Goal: Transaction & Acquisition: Purchase product/service

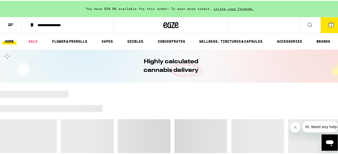
click at [329, 25] on icon at bounding box center [331, 24] width 5 height 5
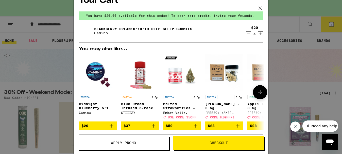
scroll to position [36, 0]
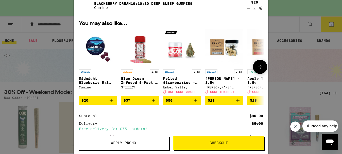
click at [257, 65] on icon at bounding box center [260, 67] width 6 height 6
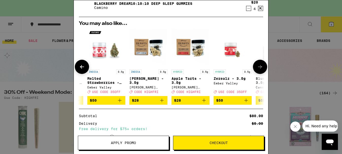
scroll to position [0, 125]
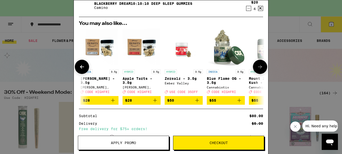
click at [257, 65] on icon at bounding box center [260, 67] width 6 height 6
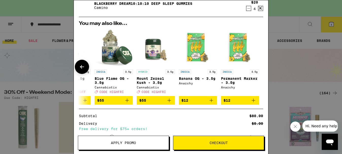
scroll to position [0, 240]
click at [257, 65] on div at bounding box center [260, 67] width 14 height 14
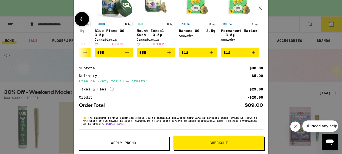
scroll to position [86, 0]
click at [84, 17] on icon at bounding box center [82, 19] width 6 height 6
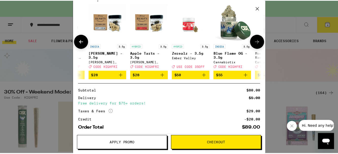
scroll to position [0, 0]
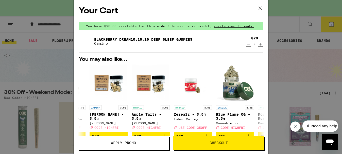
click at [261, 8] on icon at bounding box center [260, 8] width 8 height 8
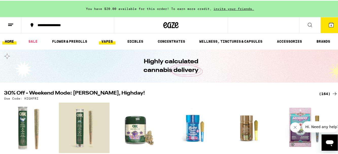
click at [106, 40] on link "VAPES" at bounding box center [107, 41] width 16 height 6
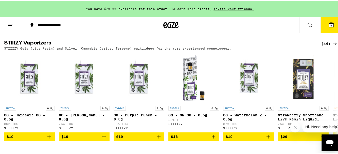
scroll to position [373, 0]
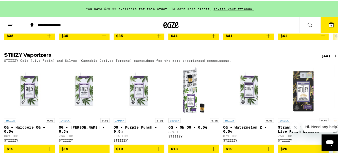
click at [332, 58] on icon at bounding box center [335, 55] width 6 height 6
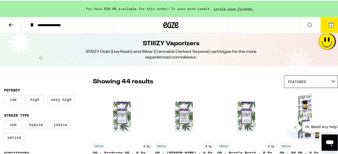
click at [9, 23] on icon at bounding box center [11, 24] width 6 height 6
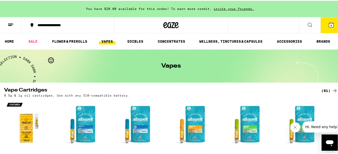
click at [106, 40] on link "VAPES" at bounding box center [107, 41] width 16 height 6
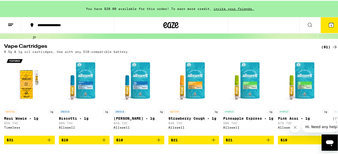
scroll to position [69, 0]
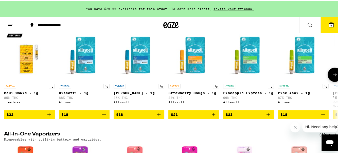
click at [31, 113] on span "$31" at bounding box center [30, 114] width 46 height 6
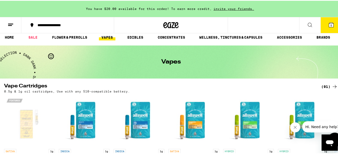
scroll to position [0, 0]
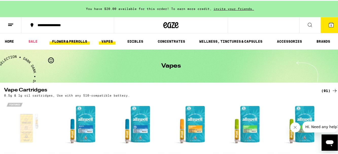
click at [74, 40] on link "FLOWER & PREROLLS" at bounding box center [69, 41] width 40 height 6
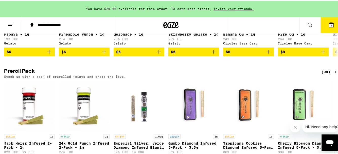
scroll to position [358, 0]
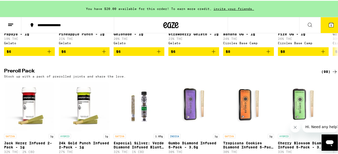
click at [327, 74] on div "(98)" at bounding box center [329, 71] width 16 height 6
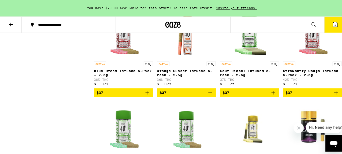
scroll to position [963, 0]
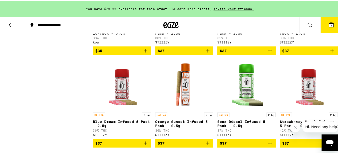
click at [237, 53] on span "$37" at bounding box center [246, 50] width 53 height 6
click at [327, 20] on button "6" at bounding box center [330, 24] width 21 height 16
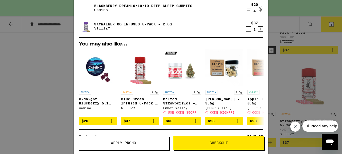
scroll to position [72, 0]
